Goal: Task Accomplishment & Management: Use online tool/utility

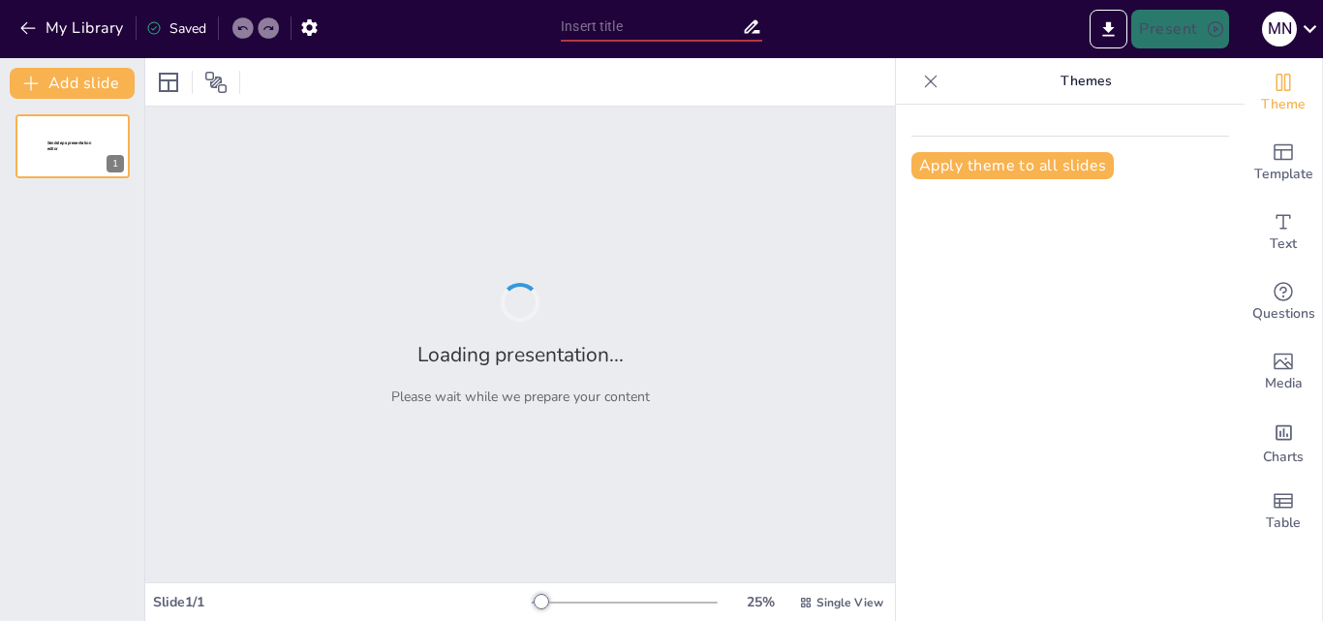
type input "Building Blocks of Java: Classes, Objects, and Their Constructors"
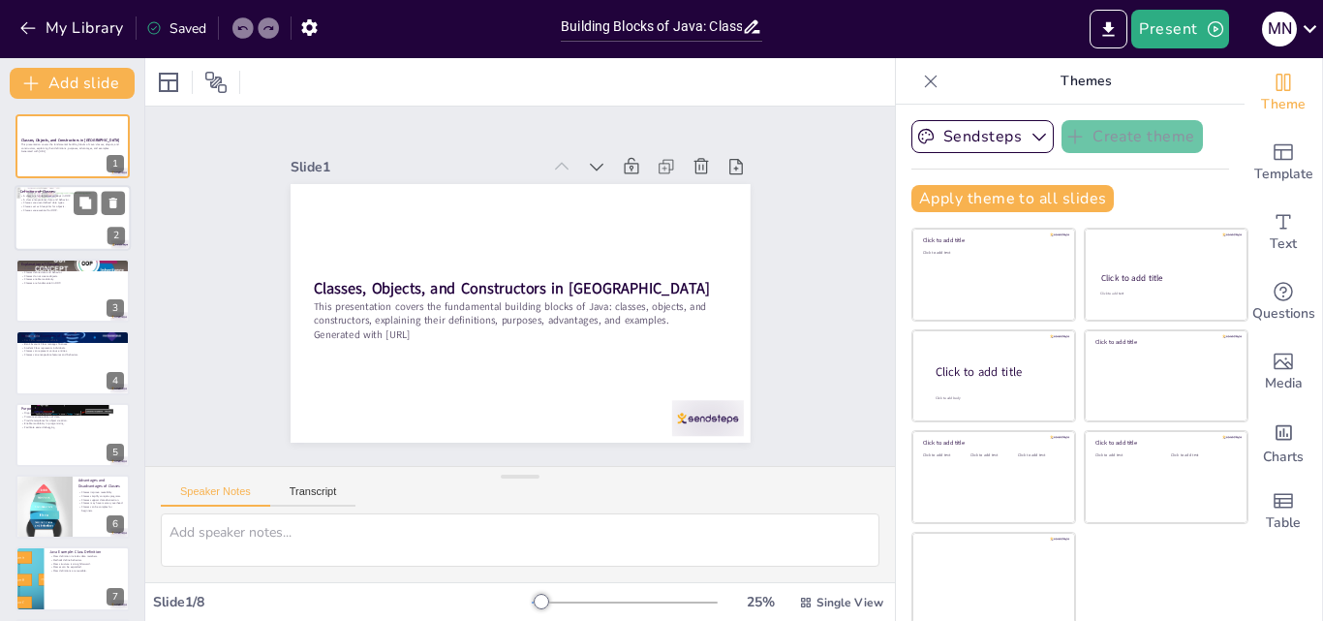
click at [34, 205] on p "Classes act as blueprints for objects." at bounding box center [72, 207] width 105 height 4
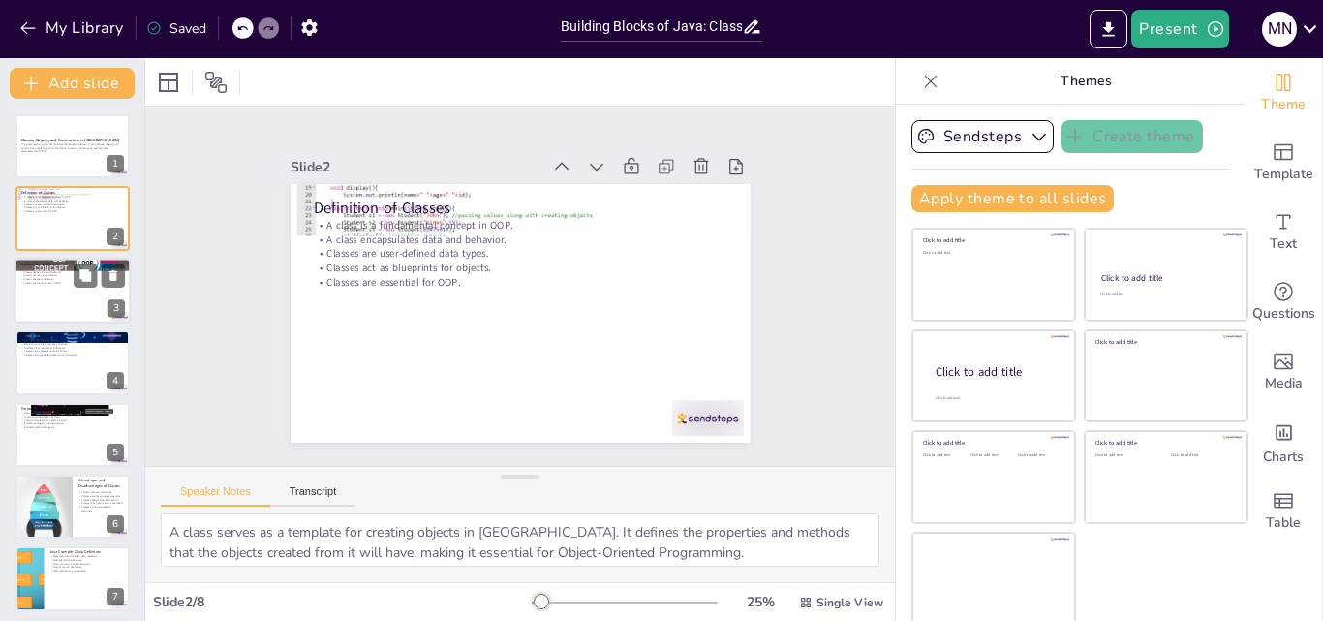
click at [75, 291] on div at bounding box center [73, 291] width 116 height 66
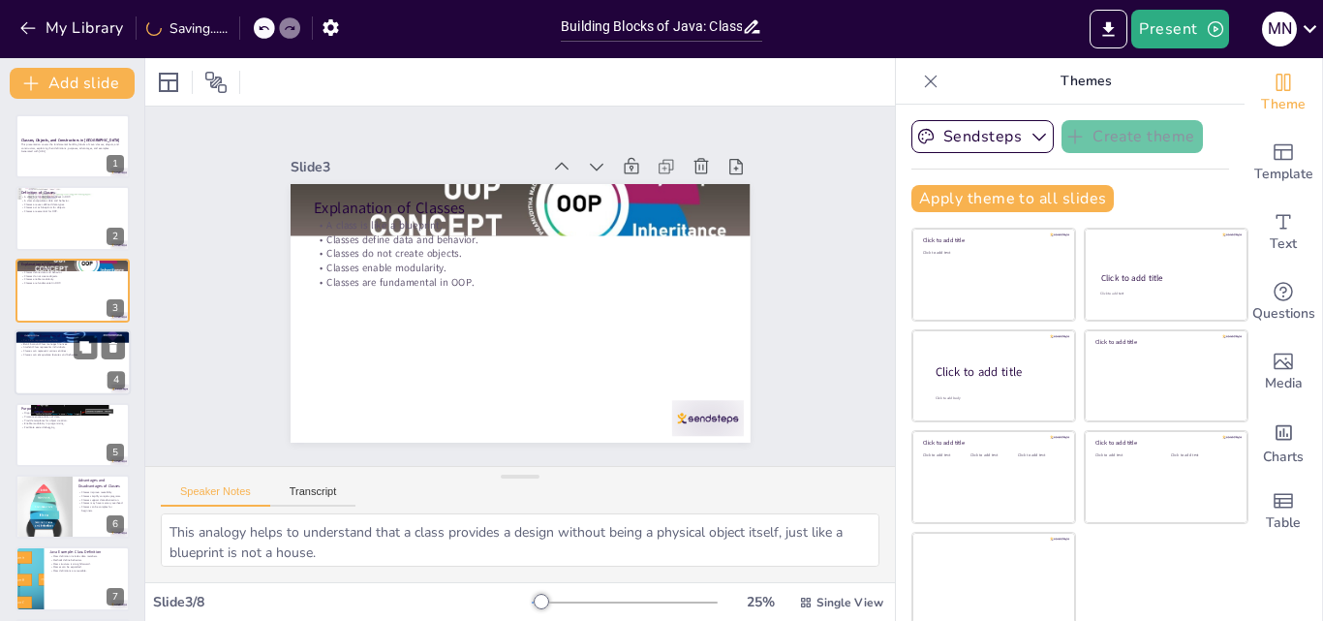
click at [99, 378] on div at bounding box center [73, 362] width 116 height 66
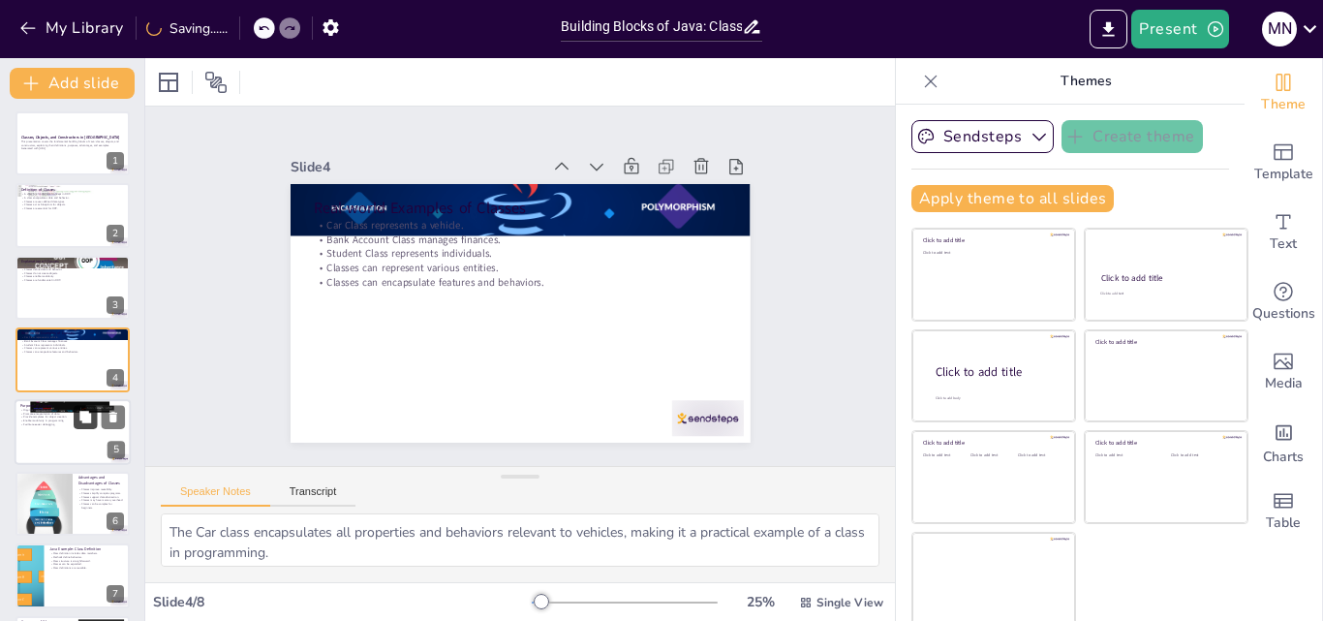
click at [90, 409] on button at bounding box center [85, 416] width 23 height 23
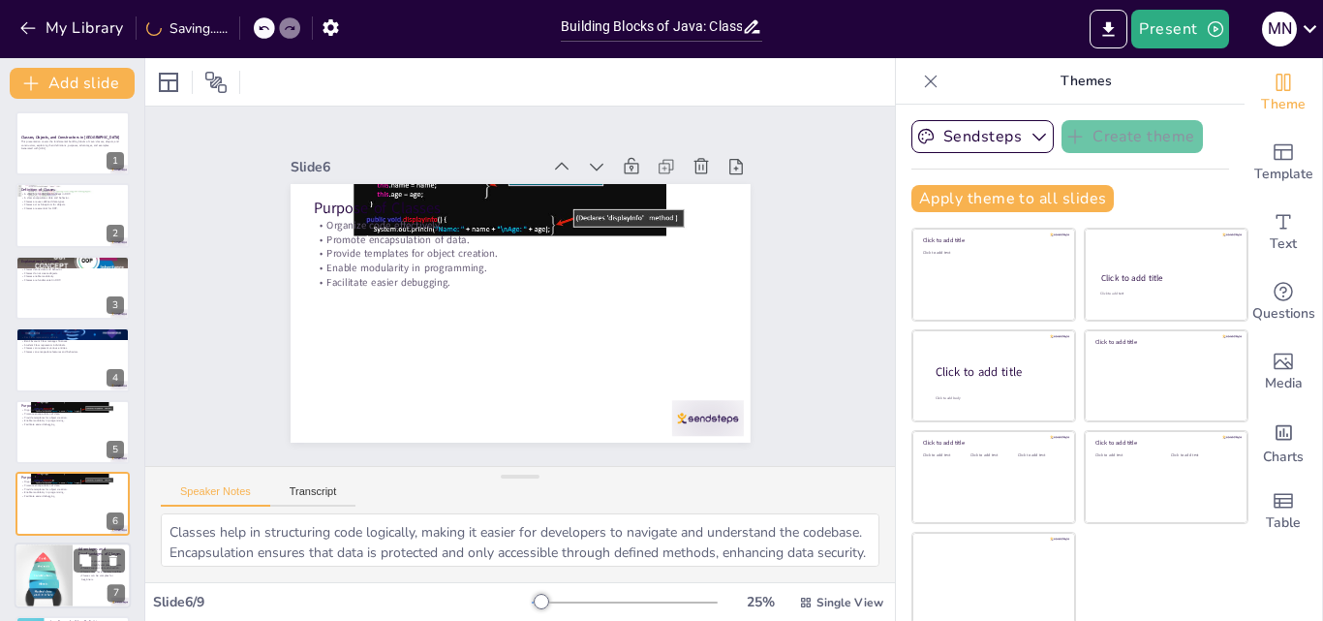
scroll to position [147, 0]
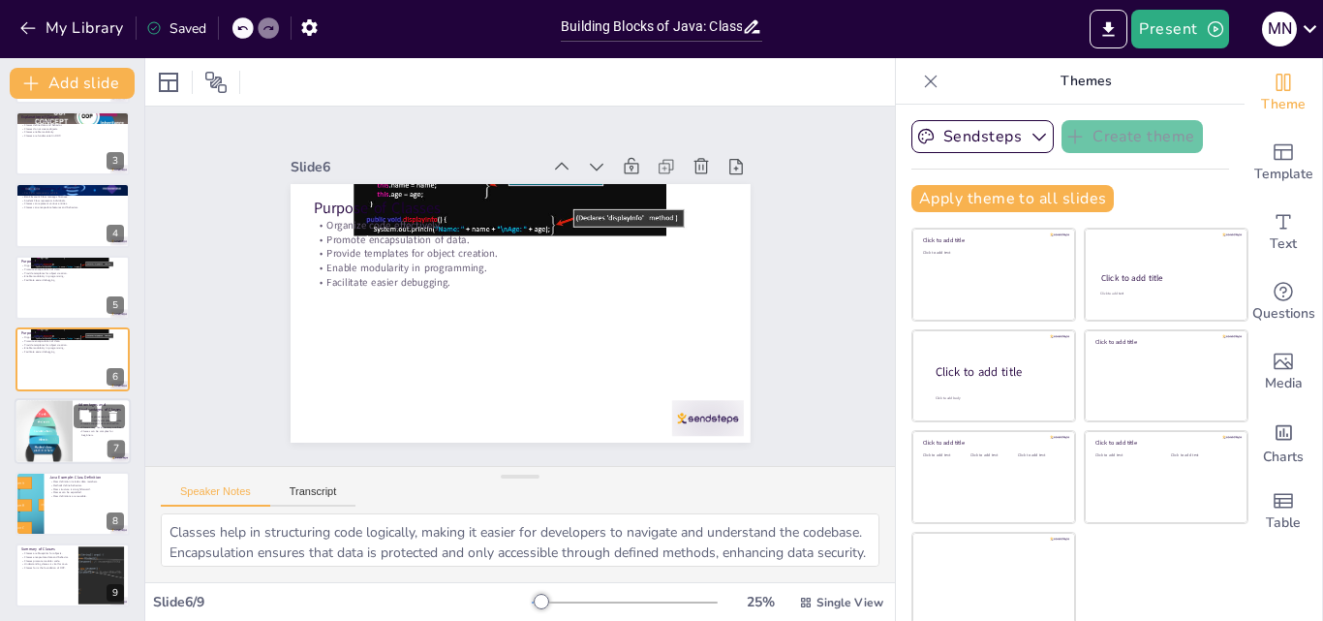
click at [62, 411] on div at bounding box center [44, 430] width 58 height 85
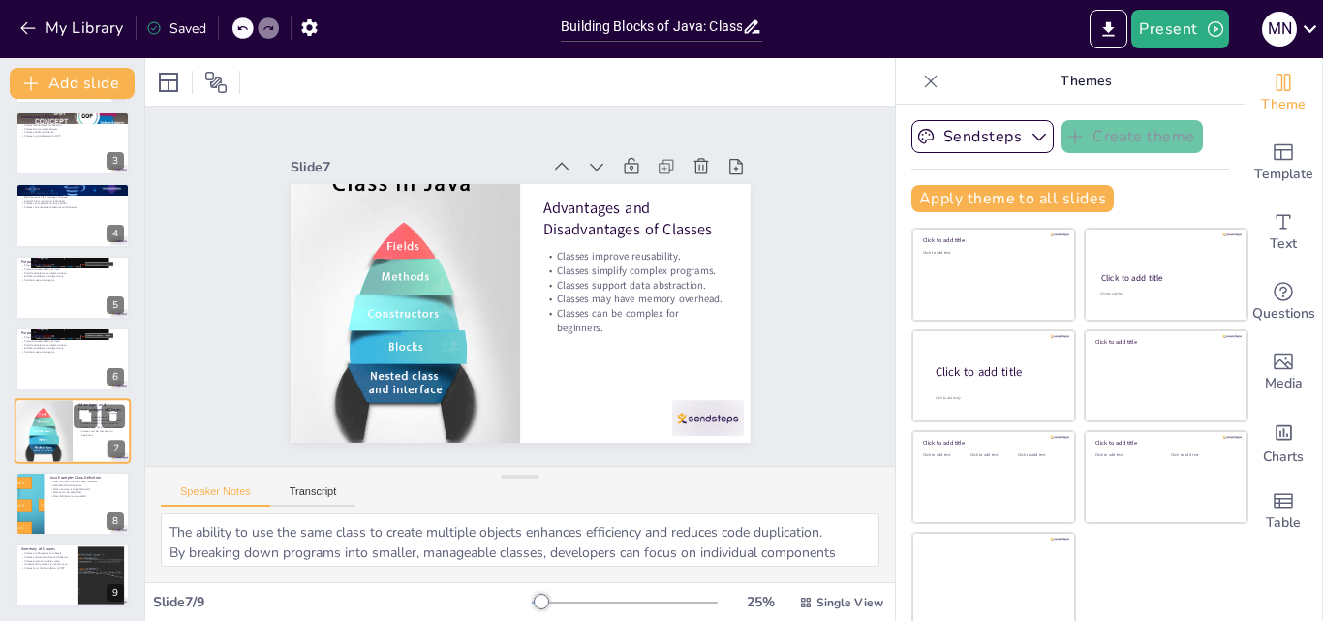
scroll to position [149, 0]
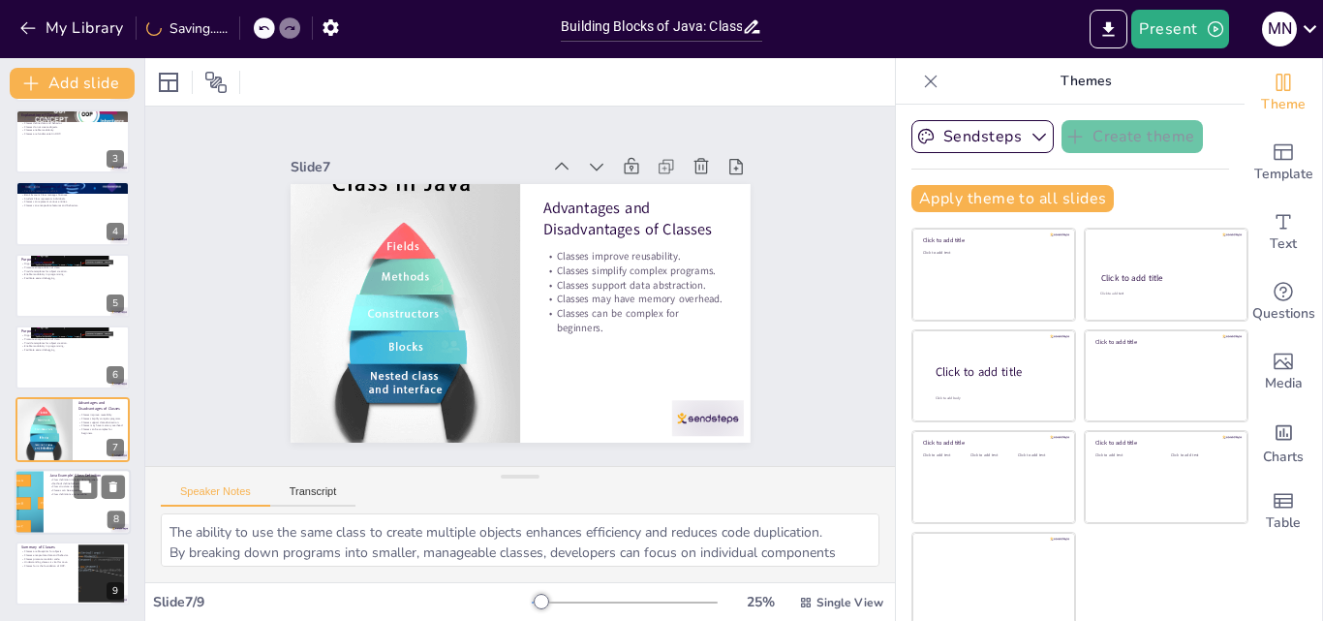
click at [62, 486] on p "Class structure is straightforward." at bounding box center [87, 486] width 76 height 4
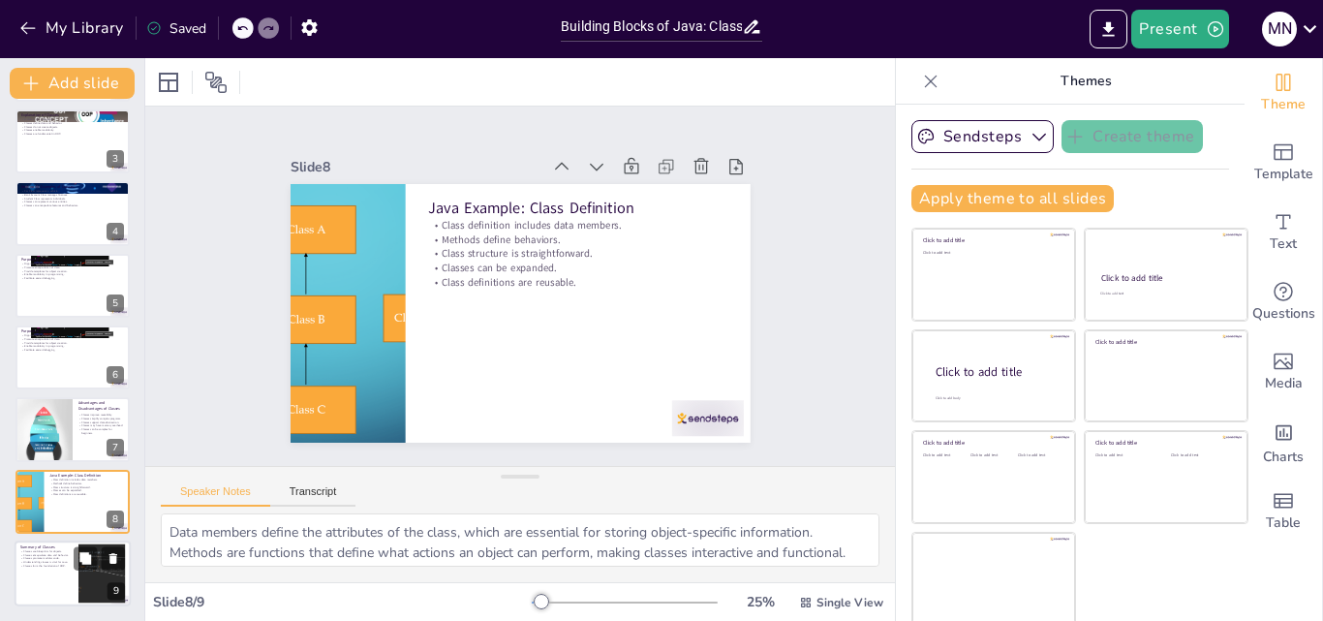
click at [61, 573] on div at bounding box center [73, 574] width 116 height 66
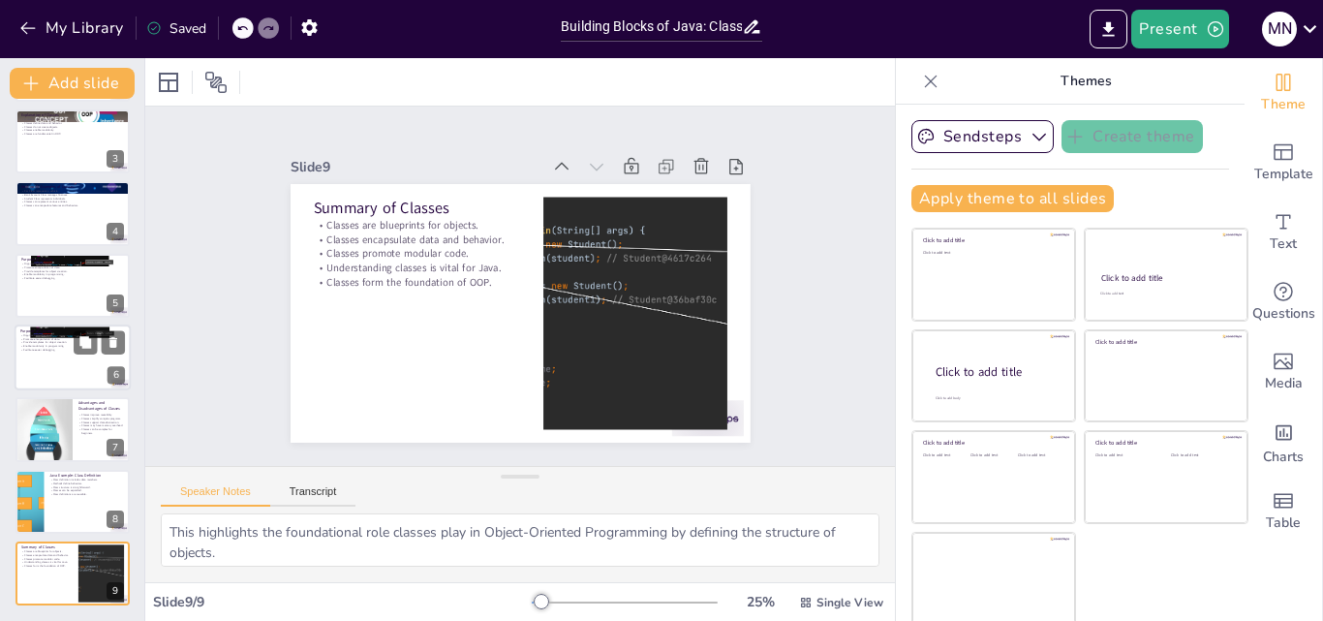
click at [66, 367] on div at bounding box center [73, 358] width 116 height 66
type textarea "Classes help in structuring code logically, making it easier for developers to …"
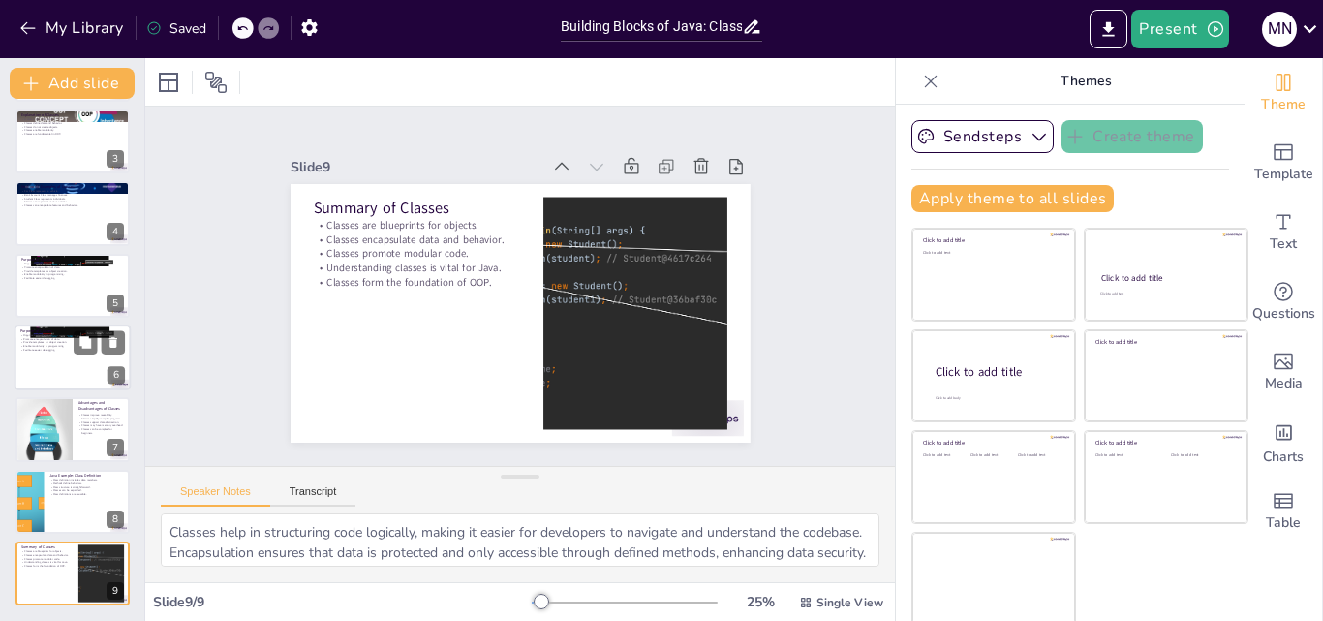
scroll to position [147, 0]
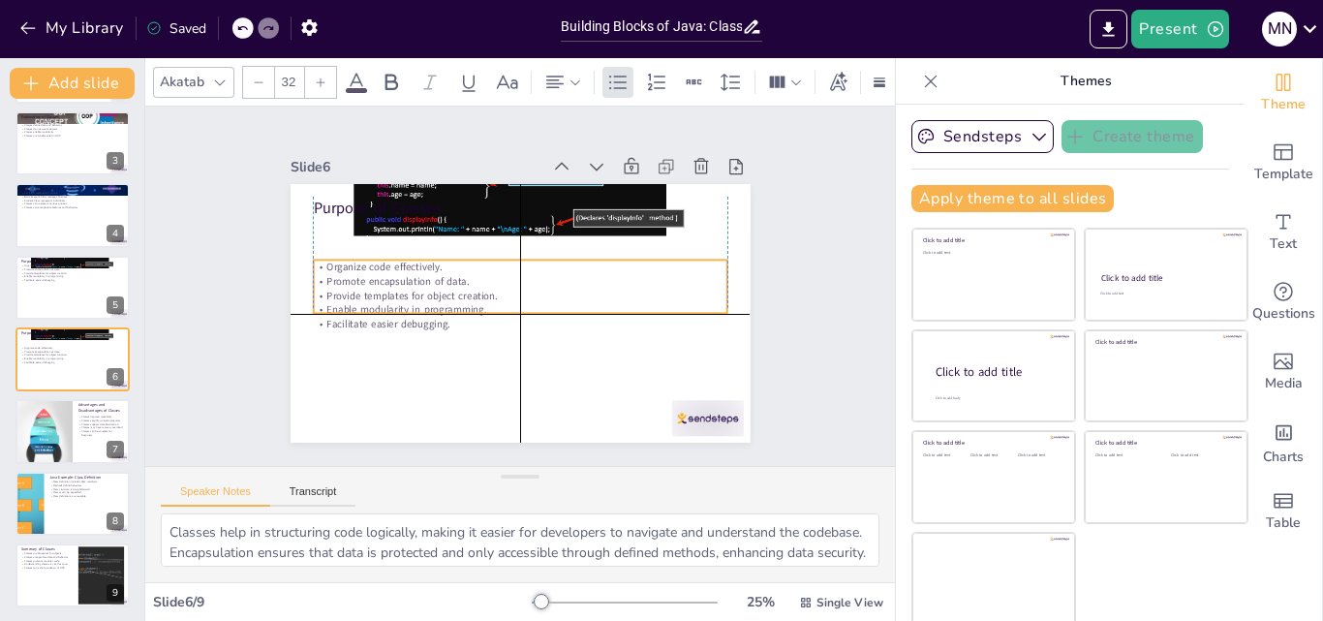
drag, startPoint x: 427, startPoint y: 262, endPoint x: 428, endPoint y: 299, distance: 37.8
click at [428, 299] on p "Enable modularity in programming." at bounding box center [499, 297] width 219 height 365
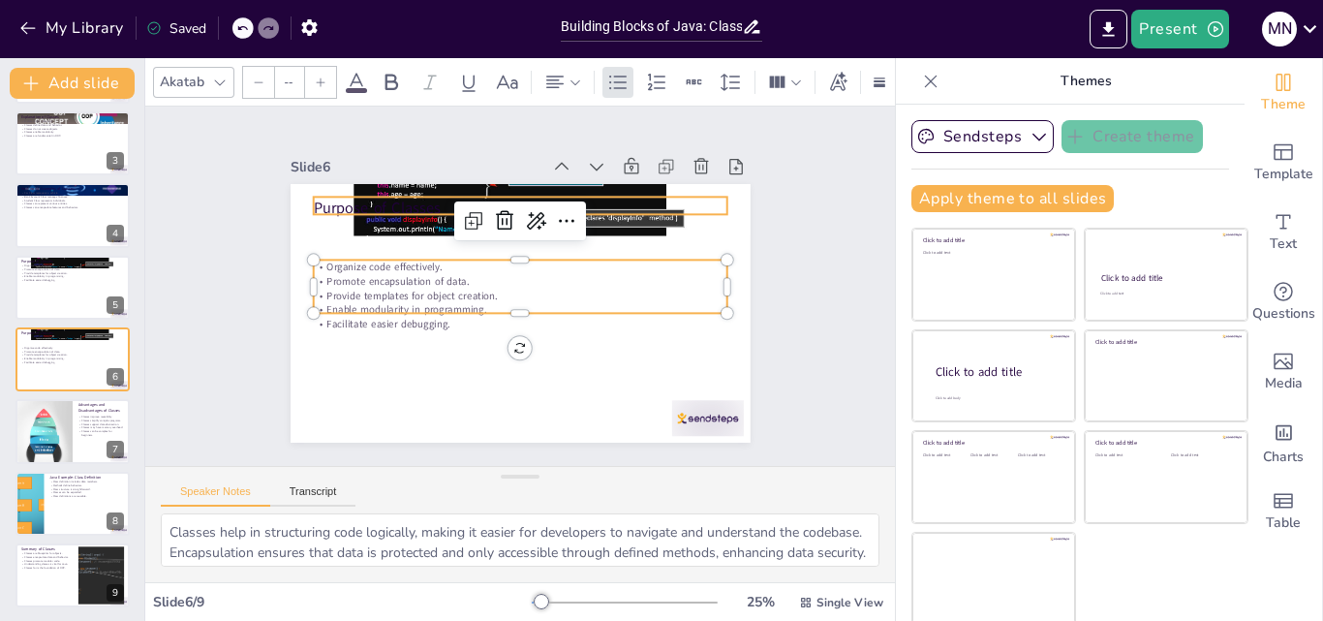
type input "48"
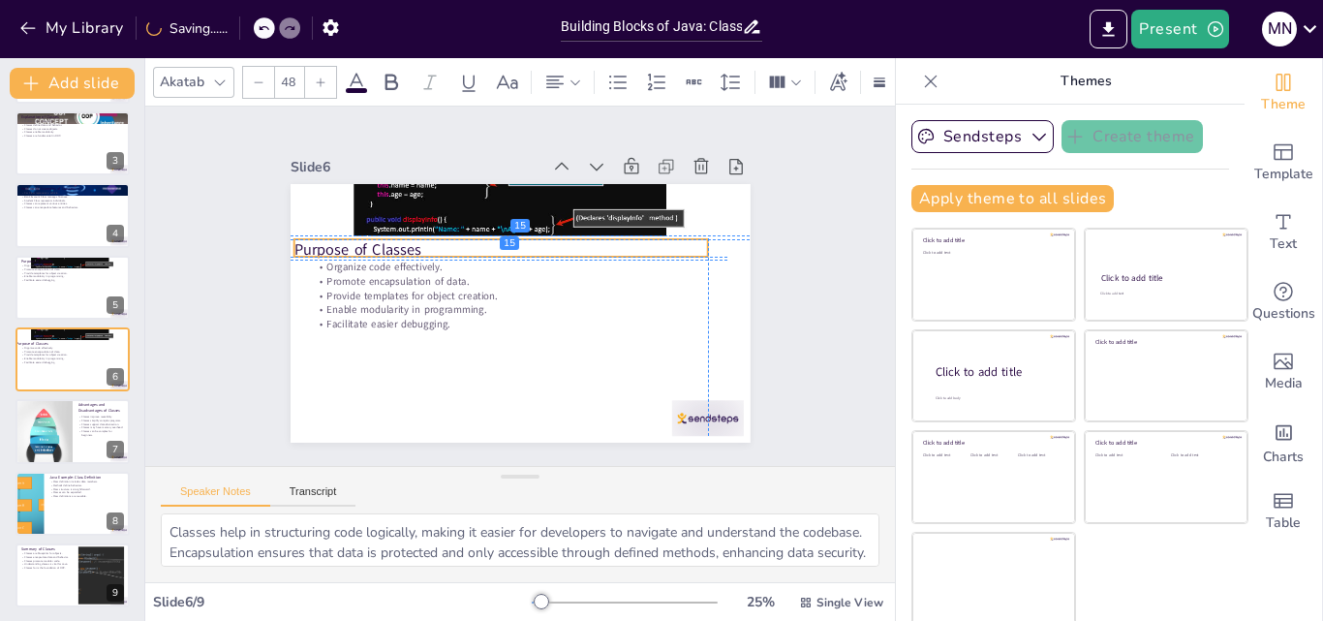
drag, startPoint x: 411, startPoint y: 205, endPoint x: 388, endPoint y: 247, distance: 47.2
click at [507, 247] on p "Purpose of Classes" at bounding box center [560, 275] width 107 height 410
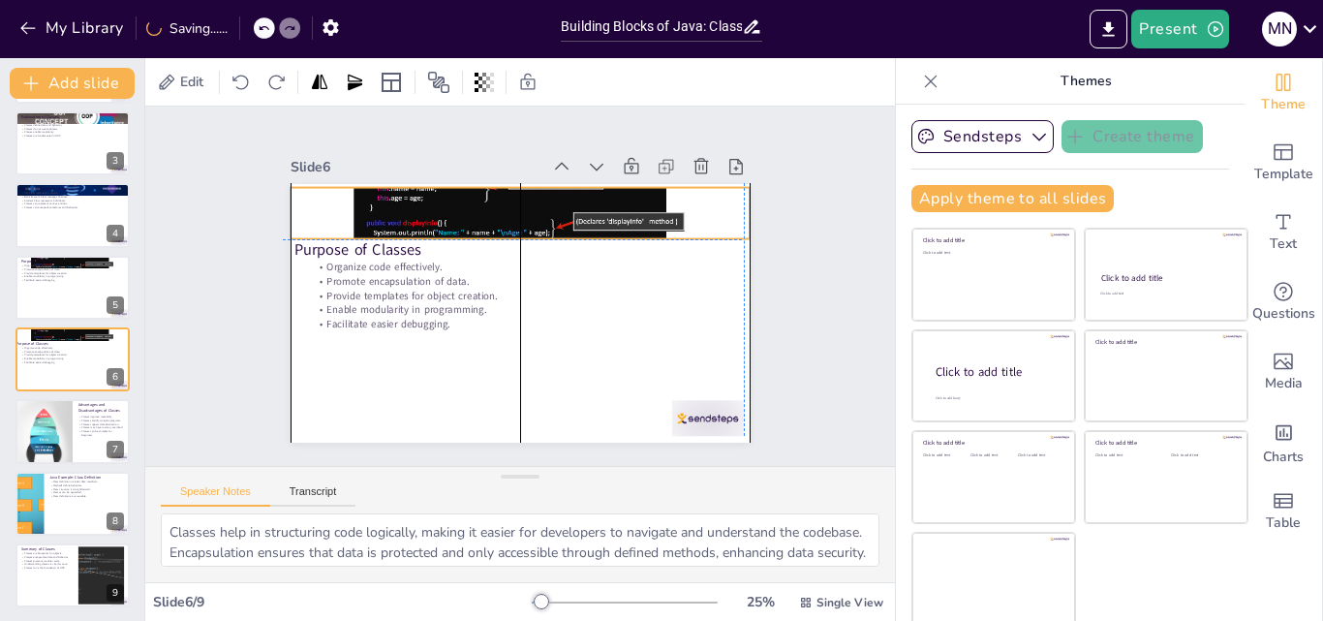
click at [393, 202] on div at bounding box center [505, 357] width 503 height 345
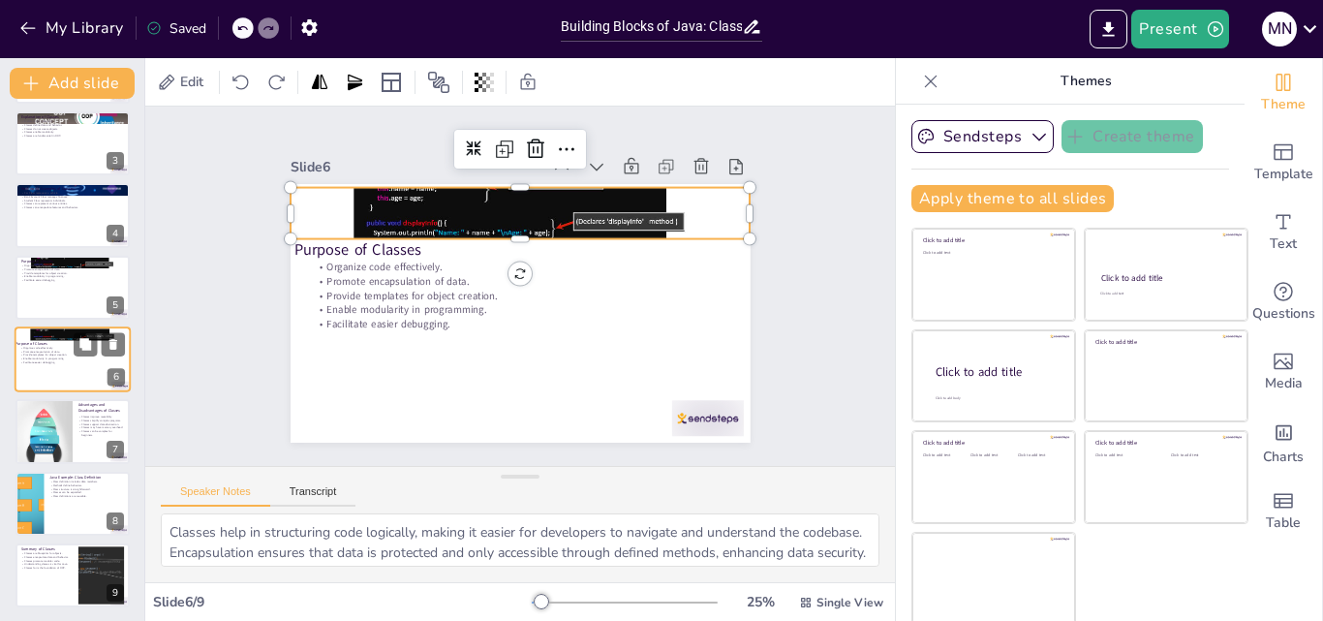
click at [58, 336] on div at bounding box center [73, 333] width 116 height 65
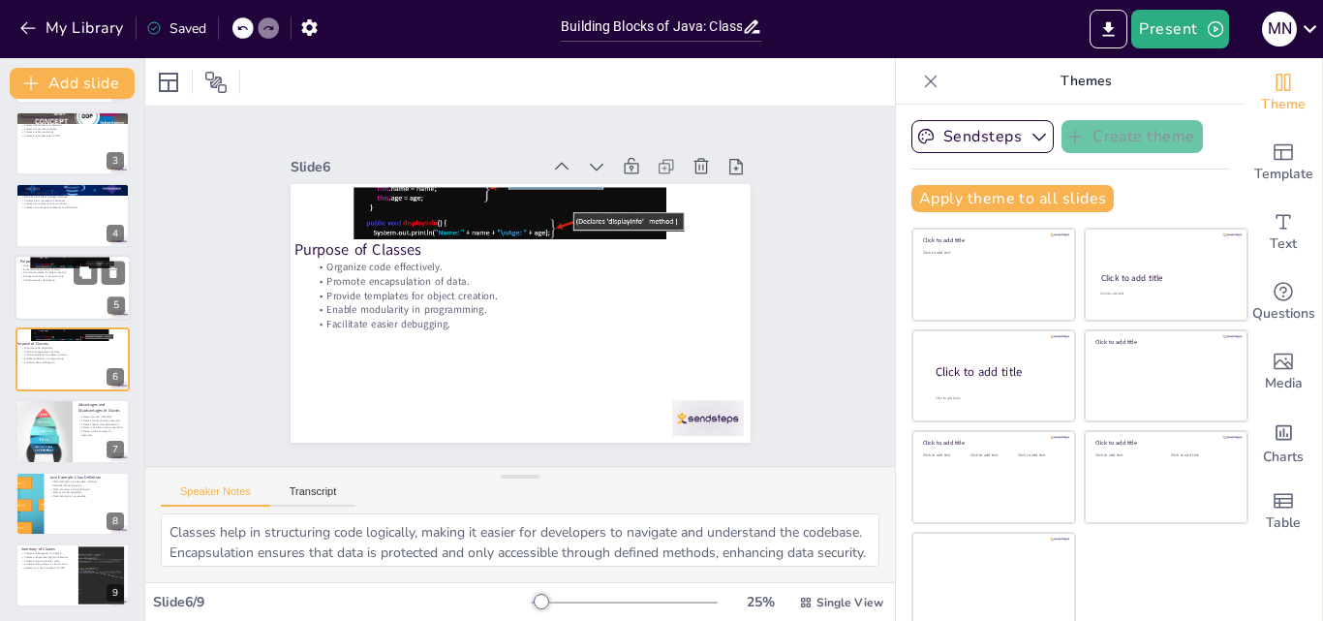
click at [65, 263] on p "Purpose of Classes" at bounding box center [72, 261] width 105 height 6
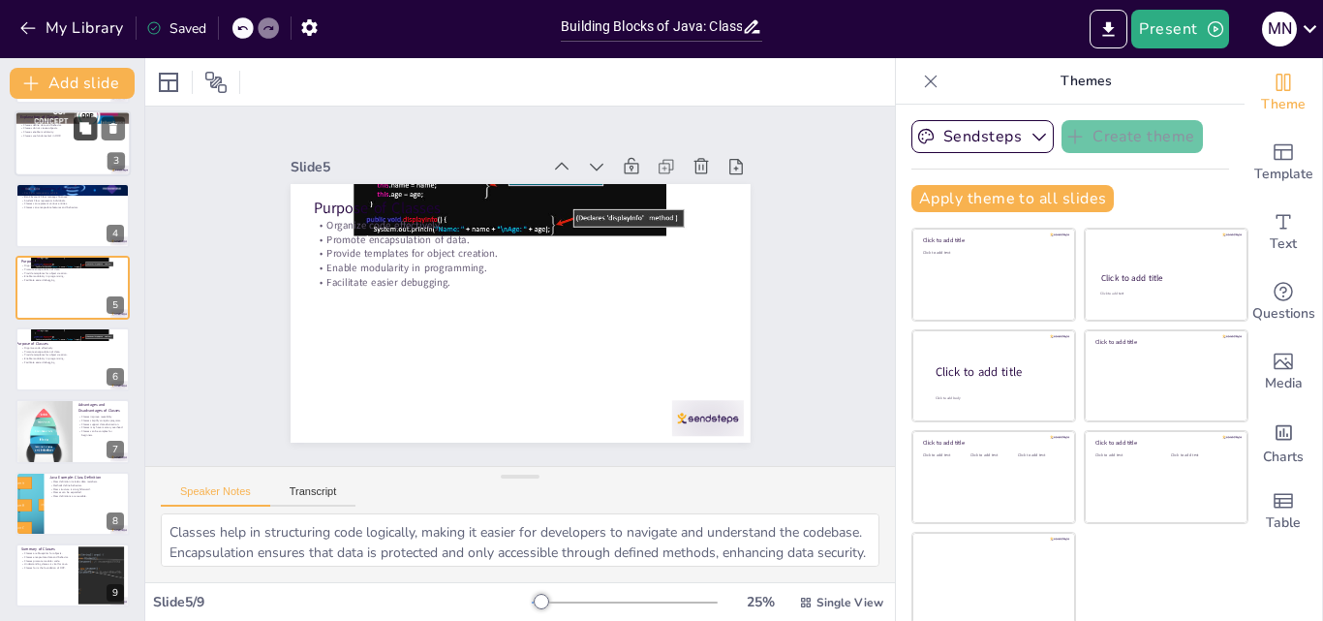
scroll to position [75, 0]
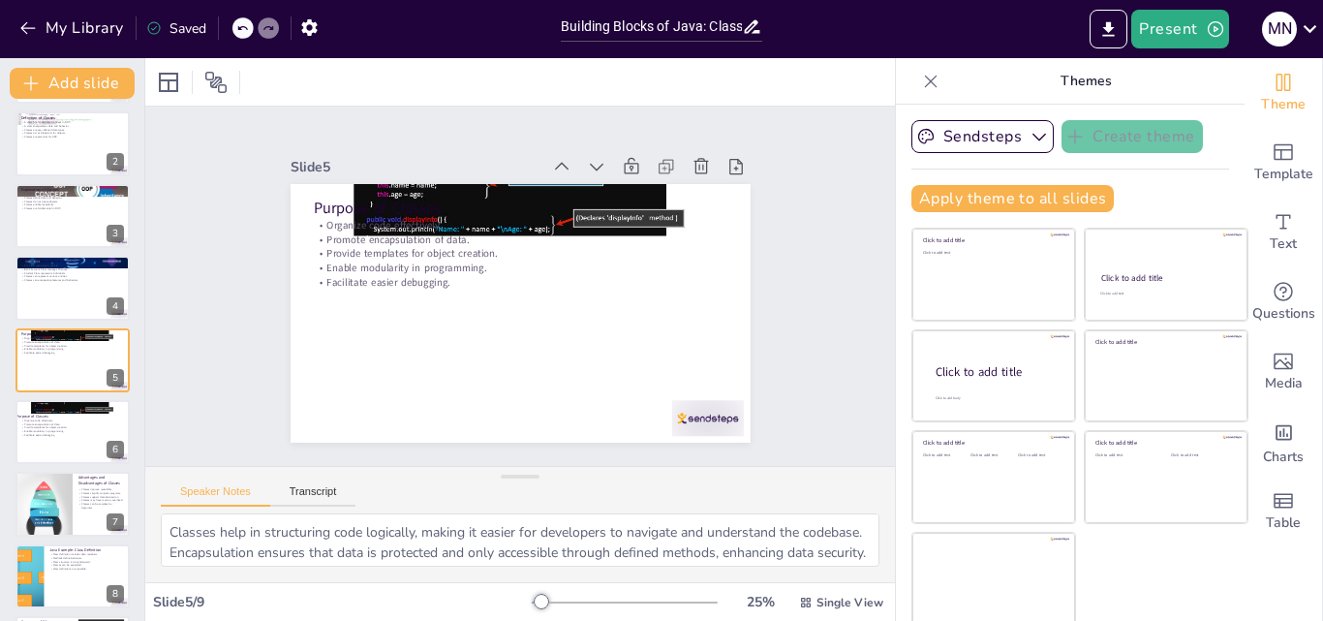
click at [84, 176] on div "Classes, Objects, and Constructors in [GEOGRAPHIC_DATA] This presentation cover…" at bounding box center [72, 360] width 144 height 640
click at [58, 143] on div at bounding box center [73, 144] width 116 height 66
type textarea "A class serves as a template for creating objects in [GEOGRAPHIC_DATA]. It defi…"
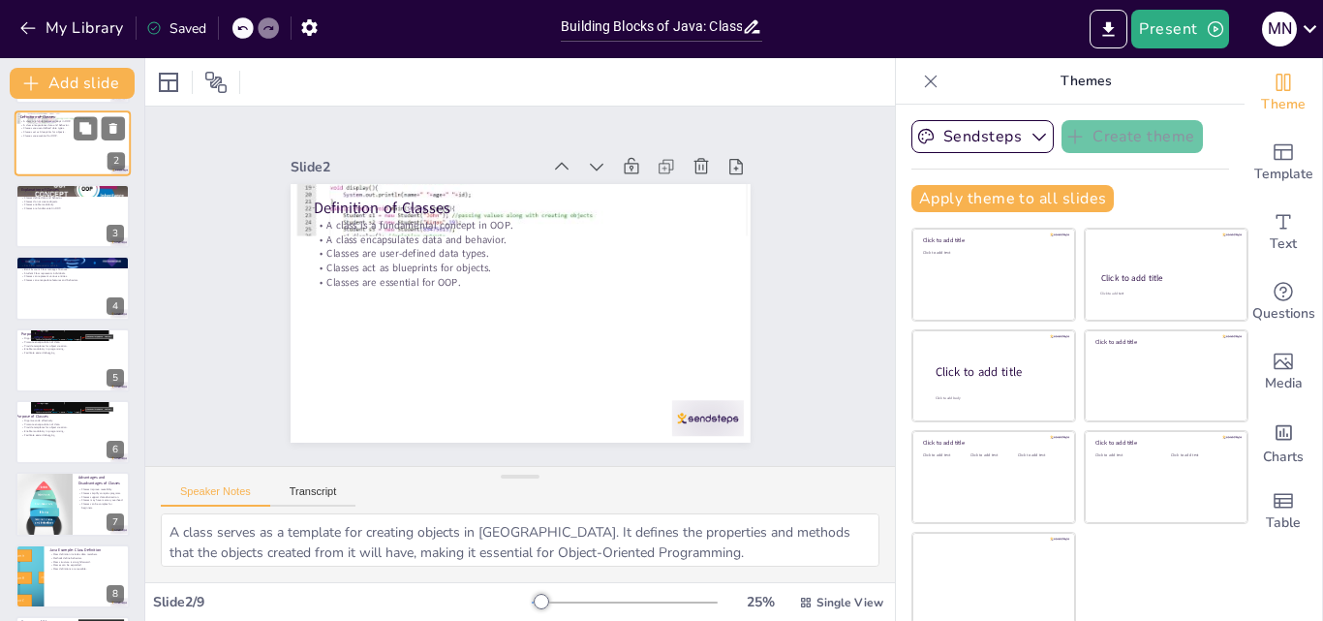
scroll to position [0, 0]
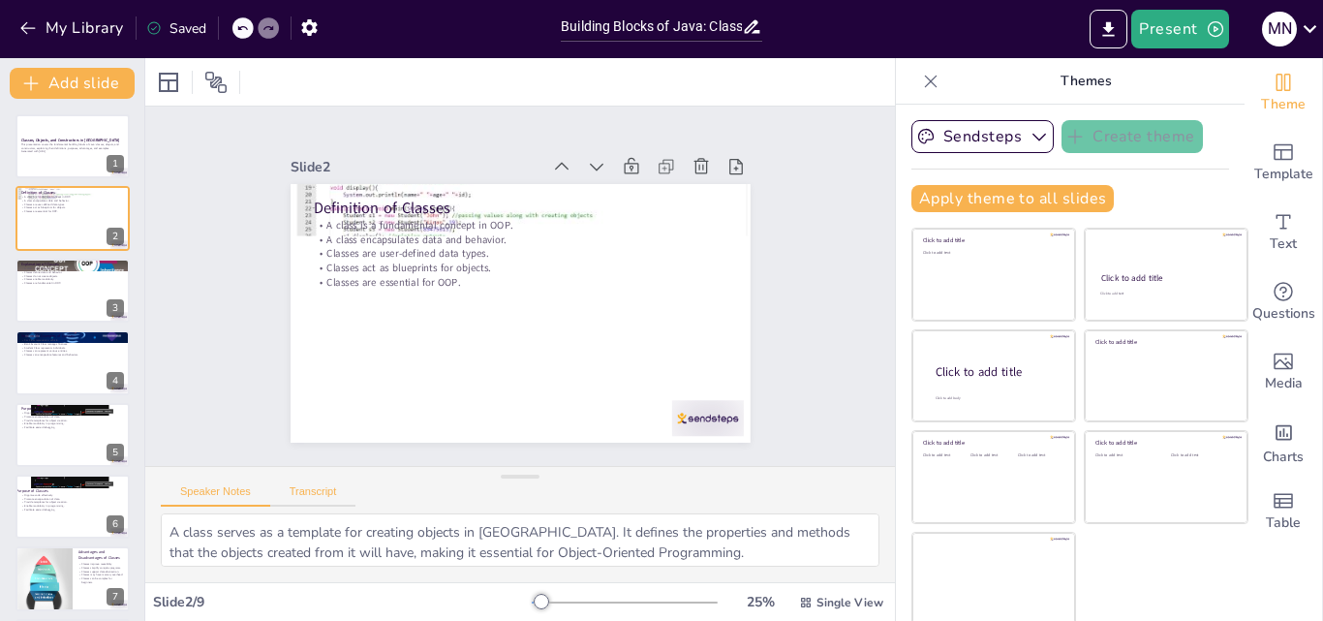
click at [311, 496] on button "Transcript" at bounding box center [313, 495] width 86 height 21
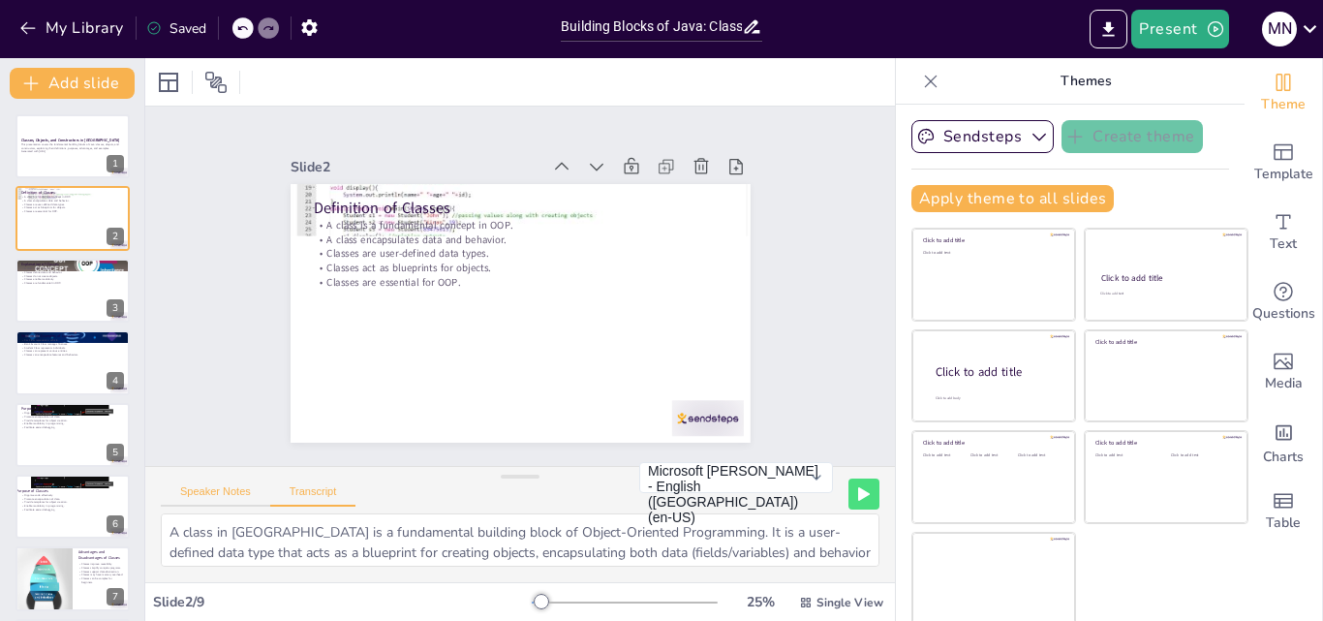
click at [220, 487] on button "Speaker Notes" at bounding box center [215, 495] width 109 height 21
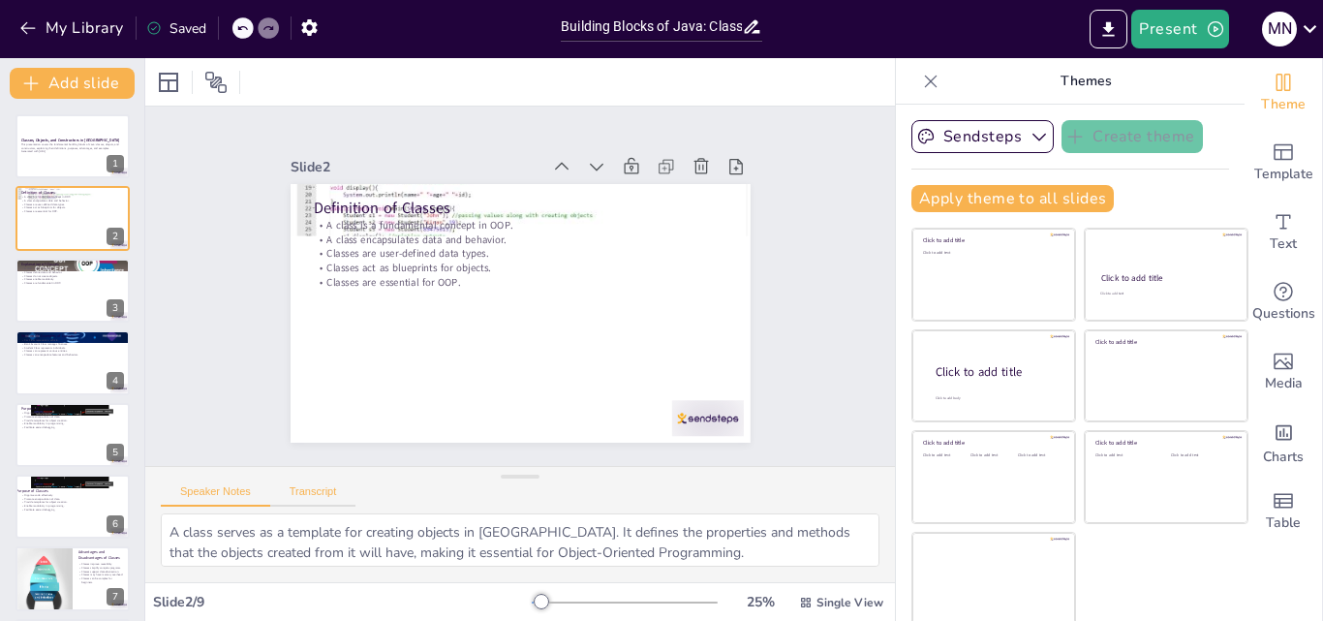
click at [350, 502] on button "Transcript" at bounding box center [313, 495] width 86 height 21
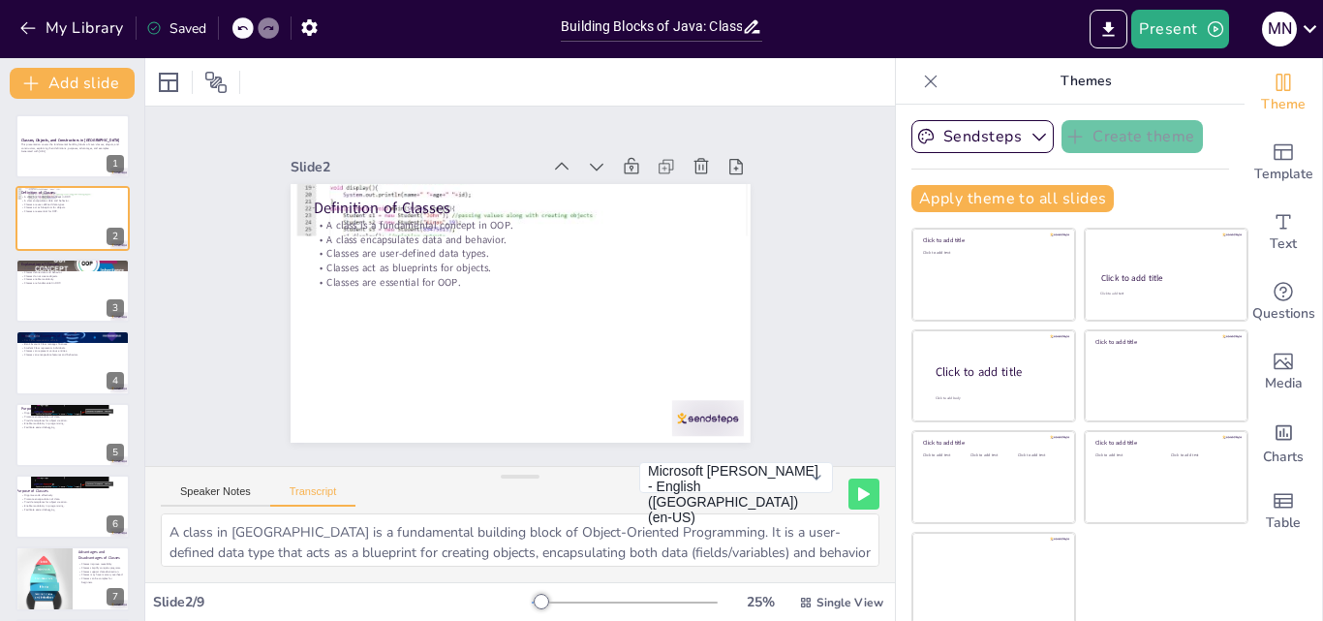
scroll to position [4, 0]
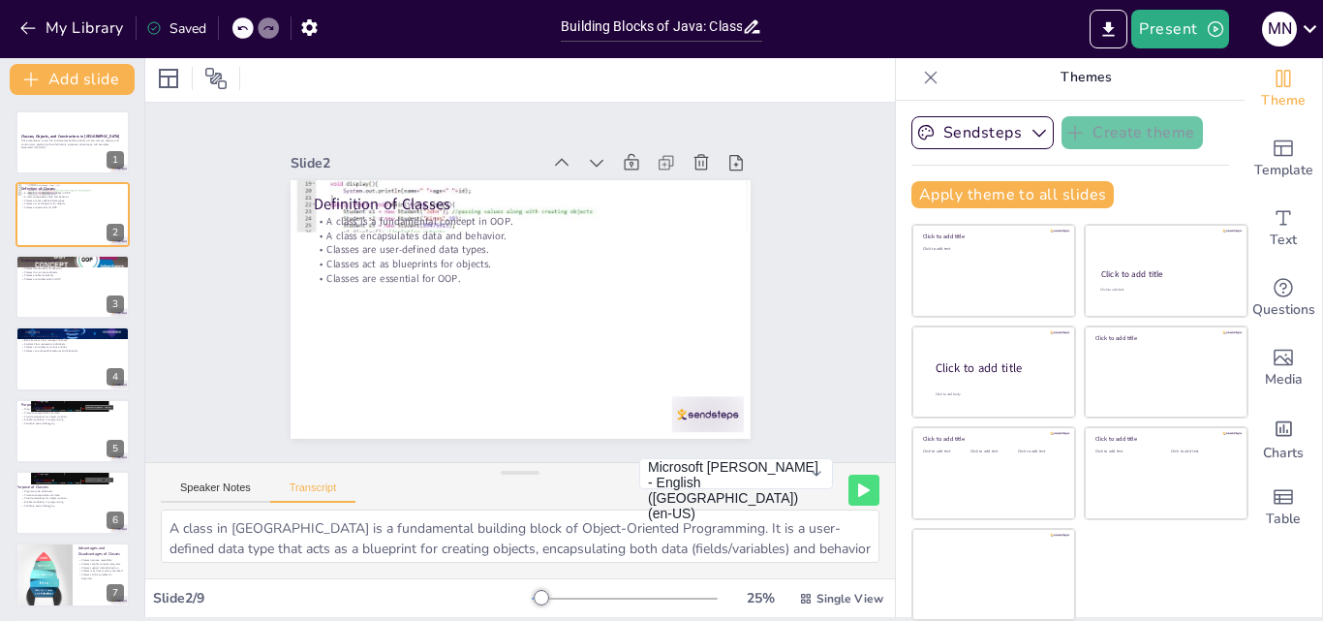
click at [925, 74] on icon at bounding box center [931, 77] width 13 height 13
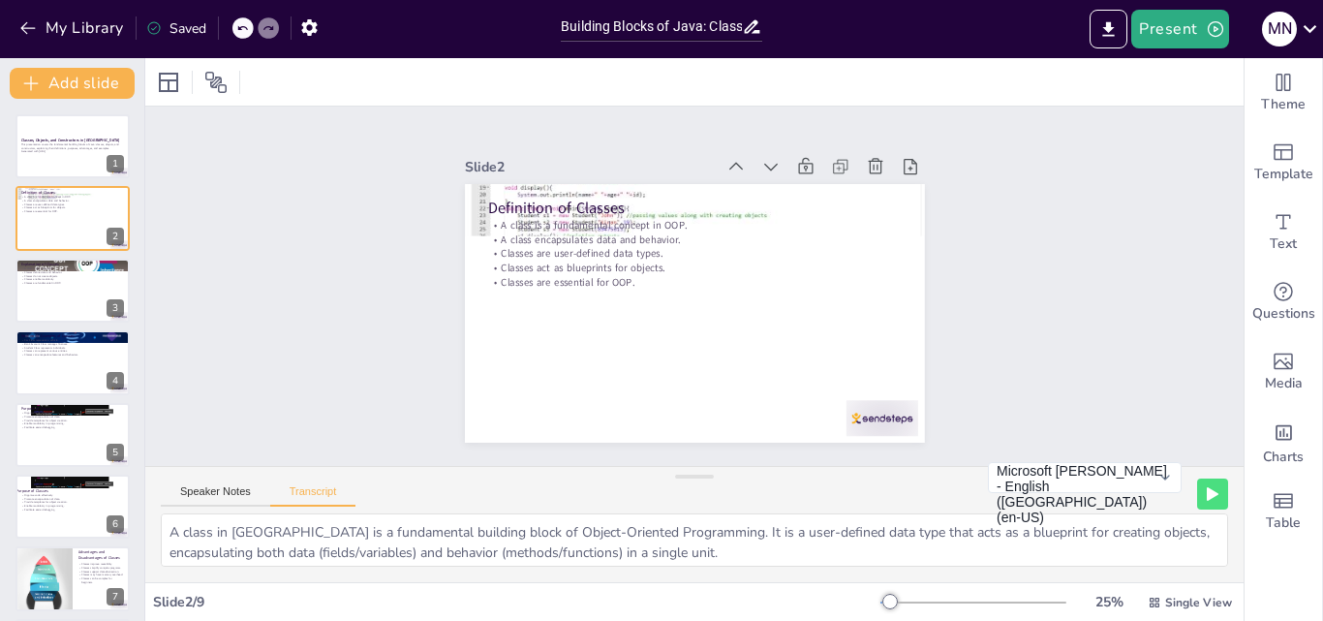
scroll to position [0, 0]
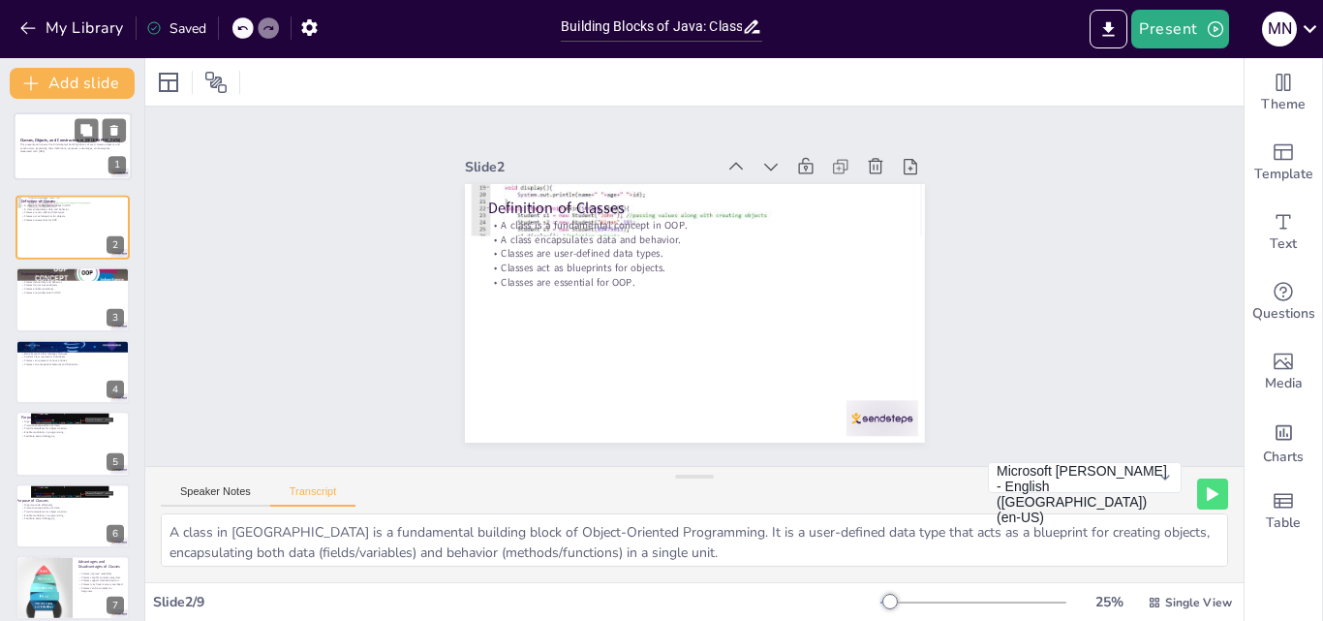
click at [60, 113] on div "Classes, Objects, and Constructors in [GEOGRAPHIC_DATA] This presentation cover…" at bounding box center [73, 113] width 116 height 0
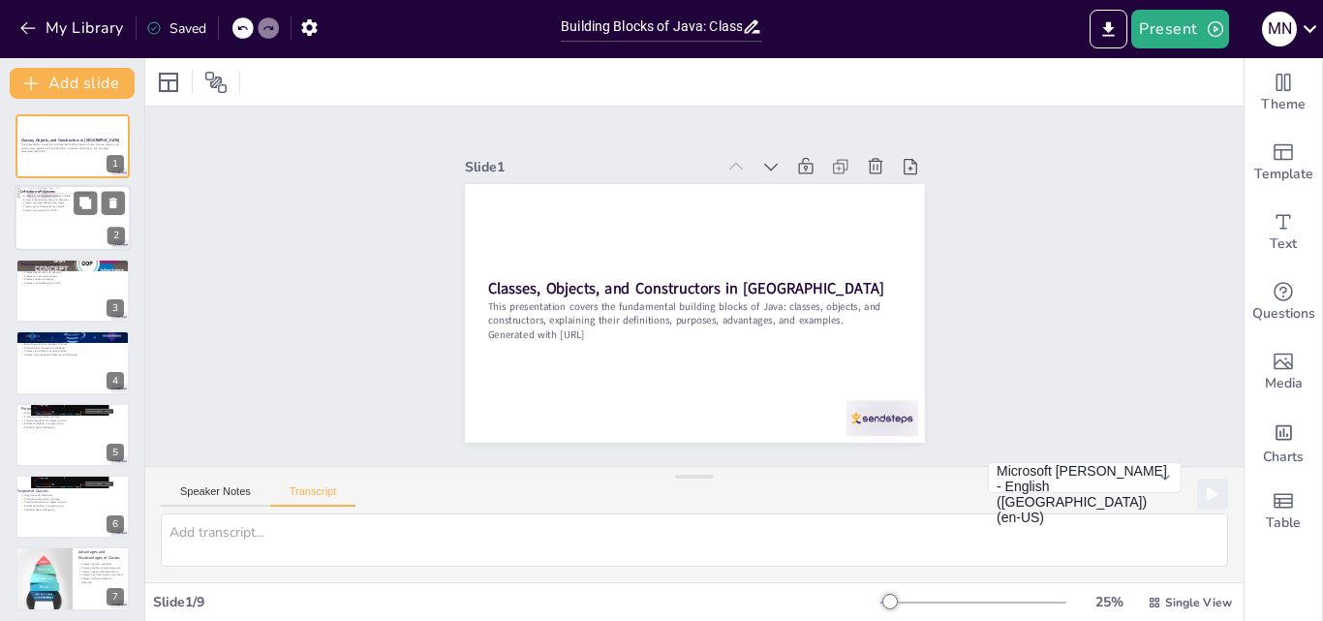
click at [73, 203] on p "Classes are user-defined data types." at bounding box center [72, 204] width 105 height 4
type textarea "A class in [GEOGRAPHIC_DATA] is a fundamental building block of Object-Oriented…"
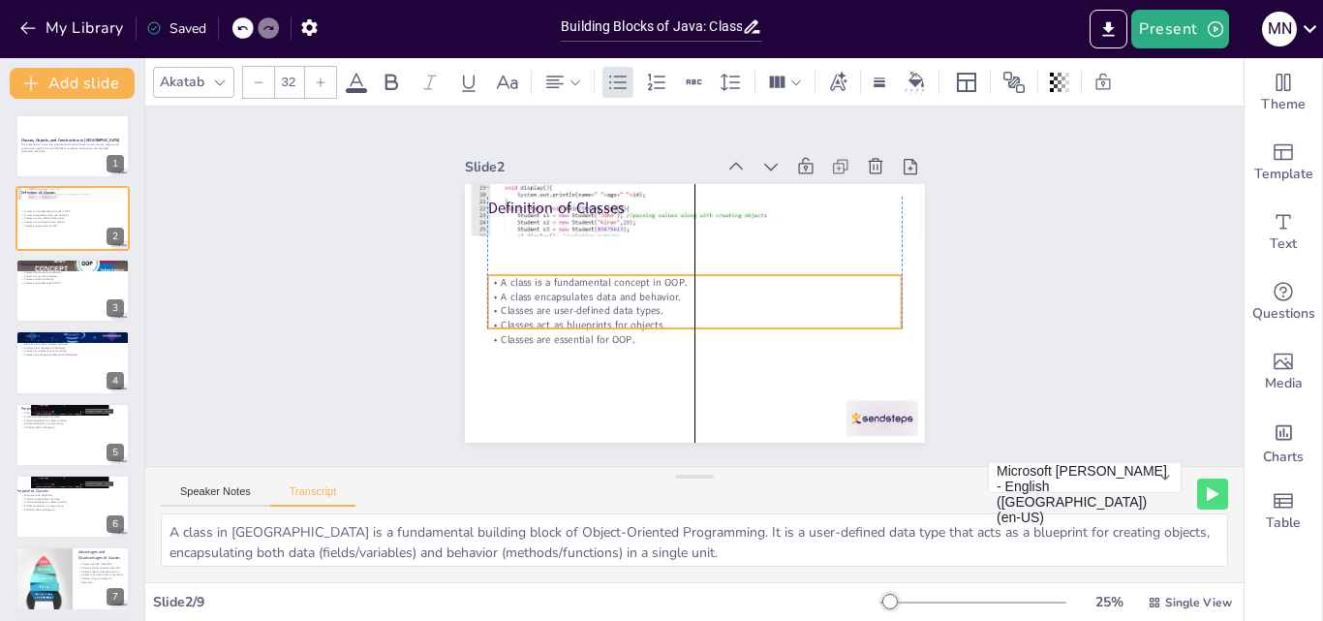
drag, startPoint x: 575, startPoint y: 249, endPoint x: 571, endPoint y: 307, distance: 58.3
click at [668, 307] on p "Classes are user-defined data types." at bounding box center [718, 282] width 100 height 408
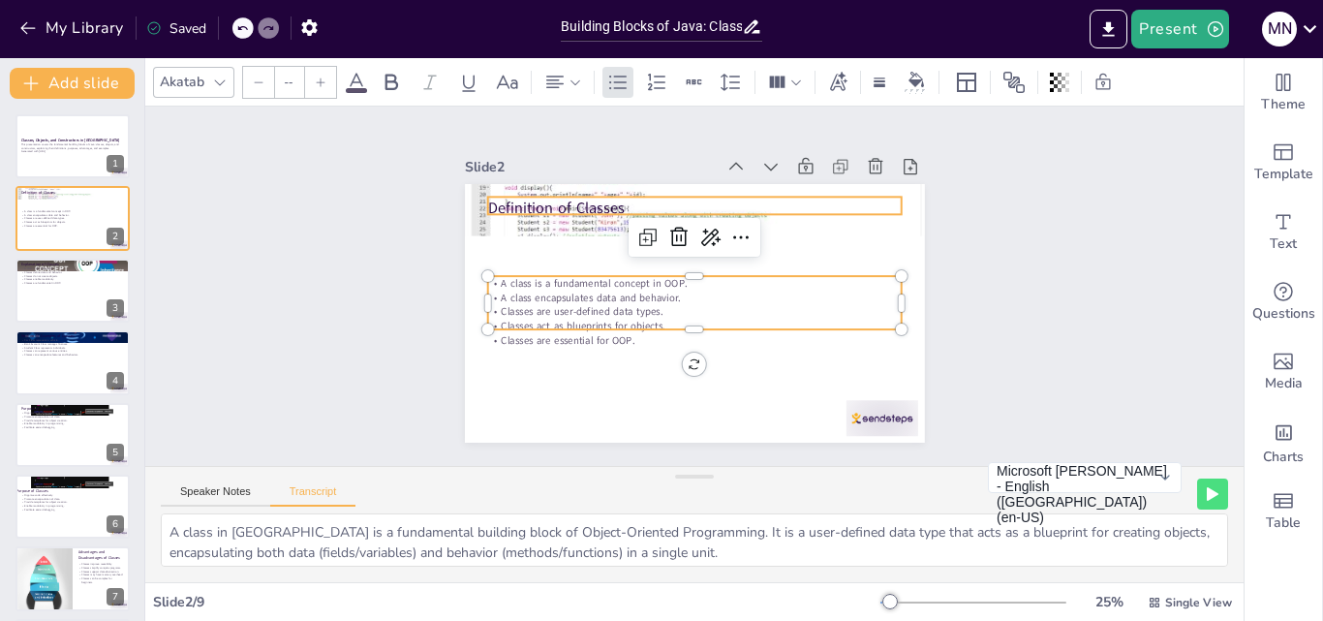
type input "48"
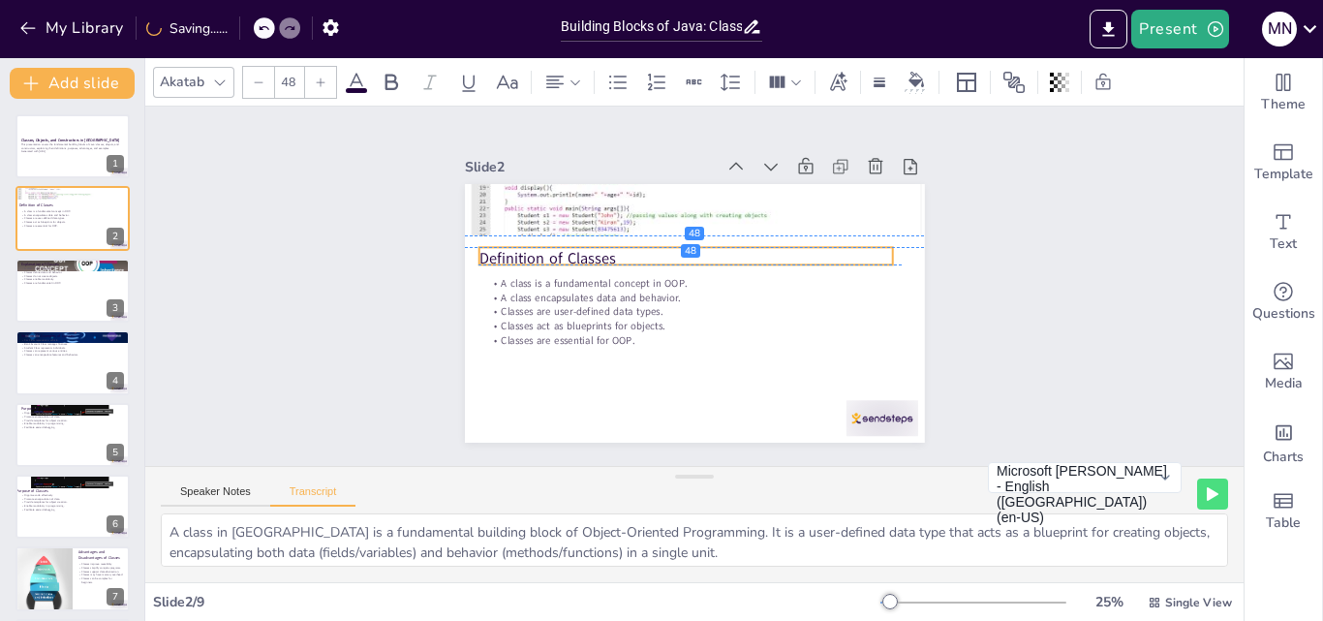
drag, startPoint x: 560, startPoint y: 202, endPoint x: 551, endPoint y: 248, distance: 47.3
click at [712, 248] on p "Definition of Classes" at bounding box center [722, 278] width 21 height 414
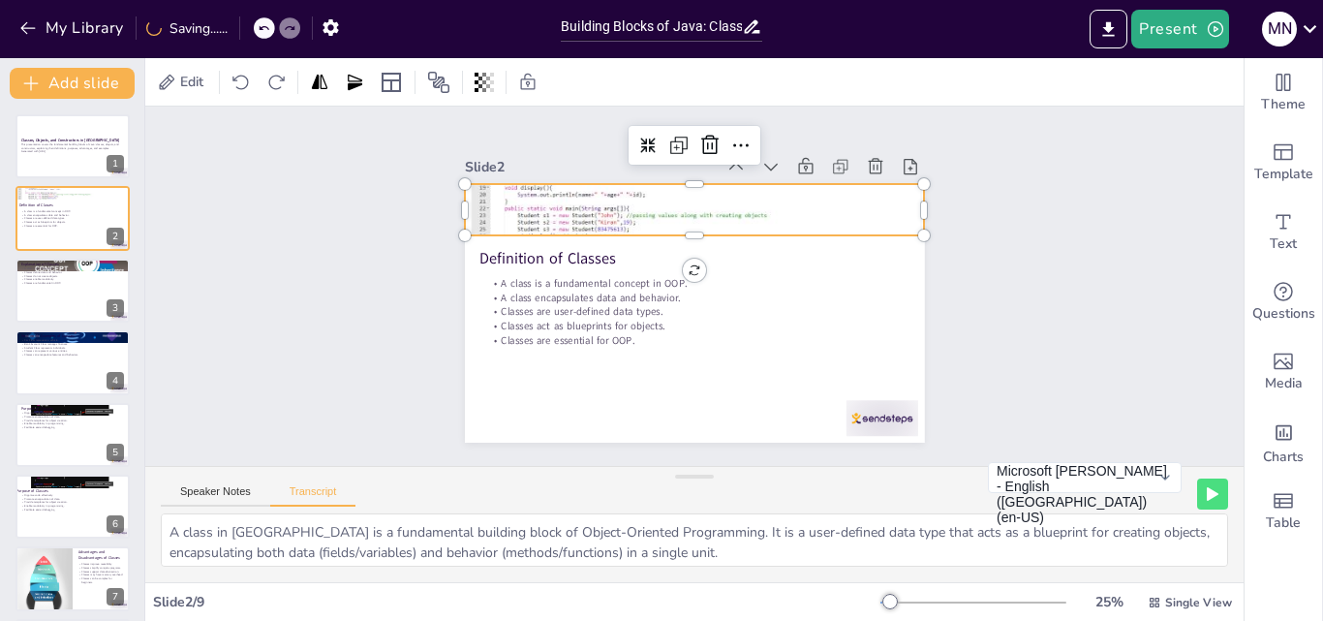
click at [577, 212] on div at bounding box center [657, 352] width 554 height 499
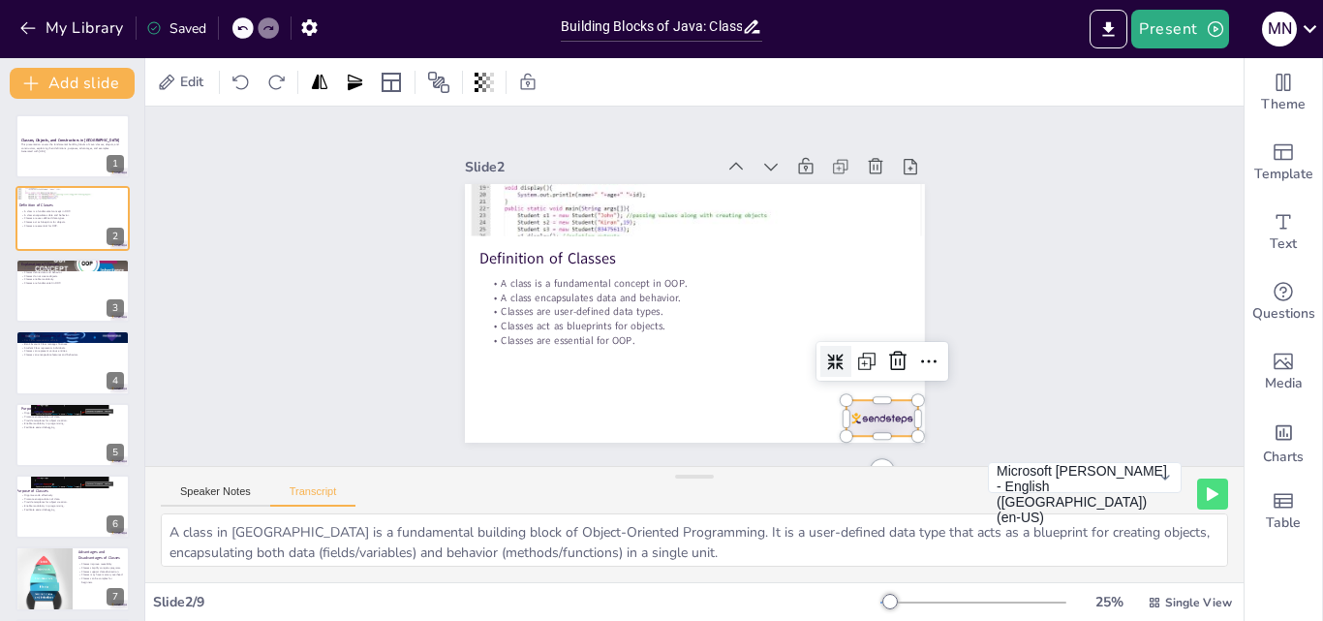
click at [597, 131] on div at bounding box center [556, 103] width 79 height 56
click at [896, 309] on icon at bounding box center [910, 294] width 29 height 29
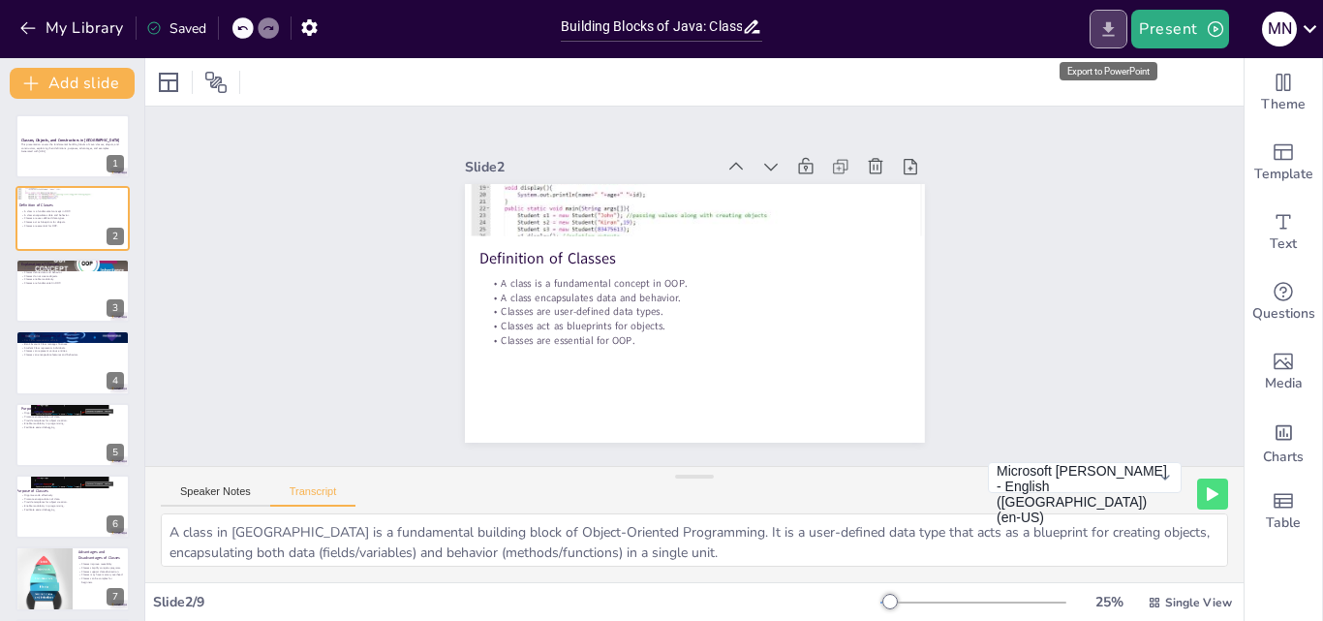
click at [1102, 30] on icon "Export to PowerPoint" at bounding box center [1109, 29] width 20 height 20
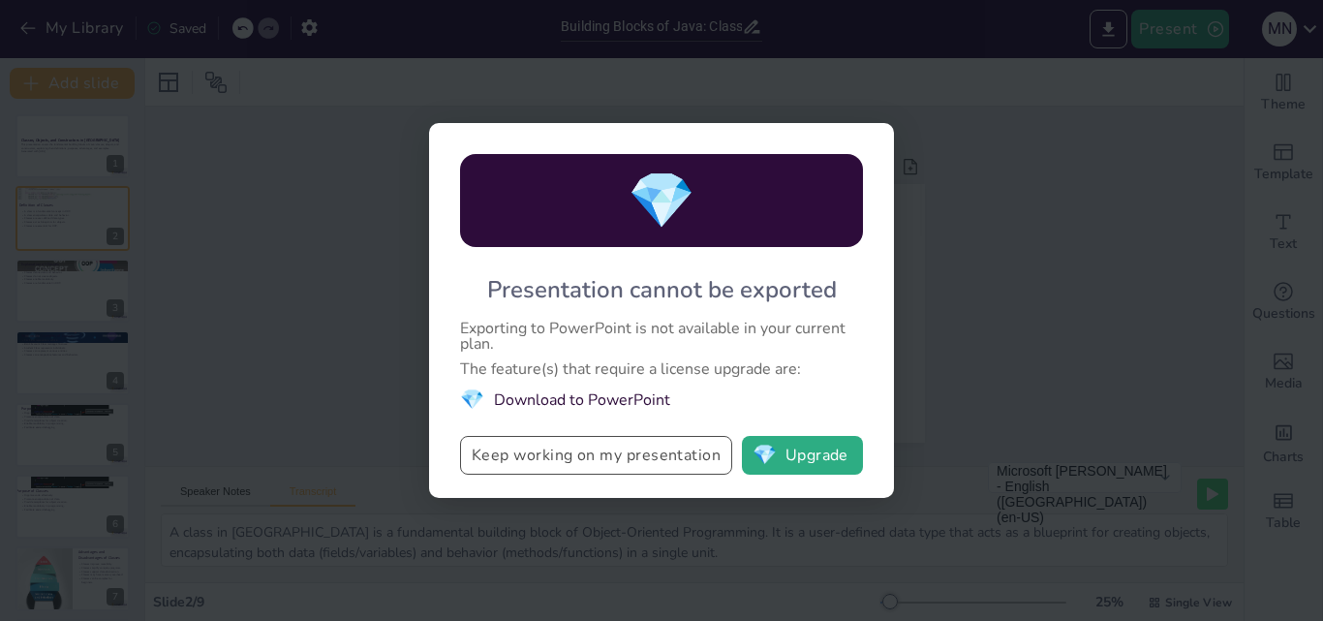
click at [617, 450] on button "Keep working on my presentation" at bounding box center [596, 455] width 272 height 39
